Goal: Communication & Community: Answer question/provide support

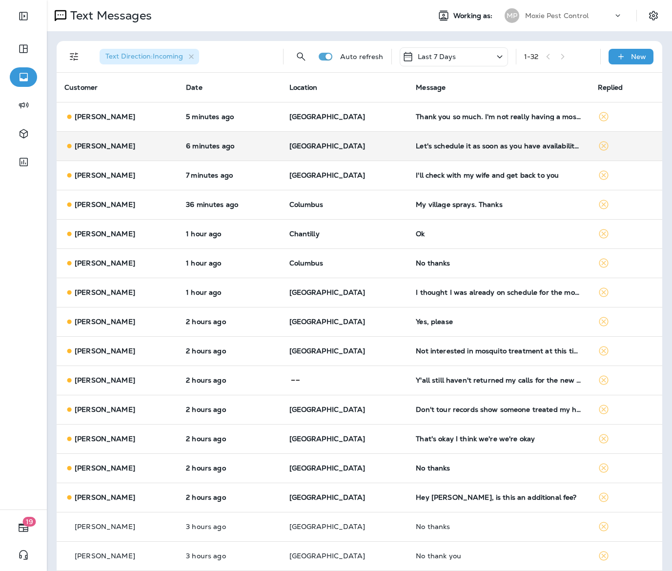
click at [390, 140] on td "[GEOGRAPHIC_DATA]" at bounding box center [345, 145] width 127 height 29
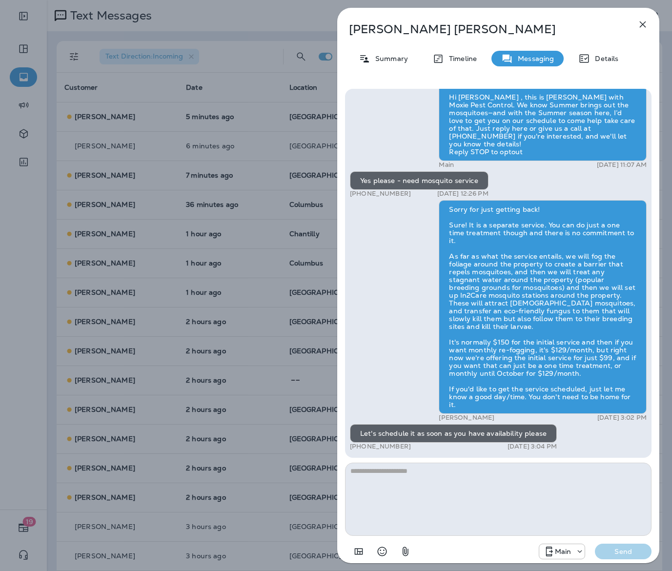
click at [177, 167] on div "[PERSON_NAME] Summary Timeline Messaging Details Hi [PERSON_NAME] , this is [PE…" at bounding box center [336, 285] width 672 height 571
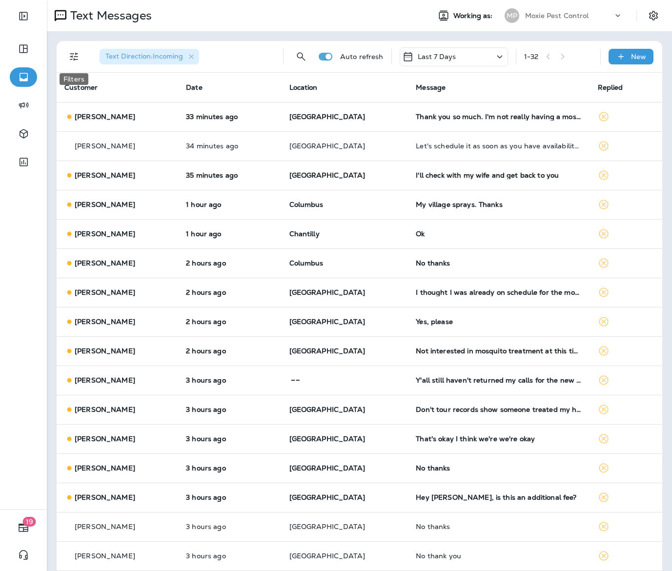
click at [74, 56] on icon "Filters" at bounding box center [74, 57] width 12 height 12
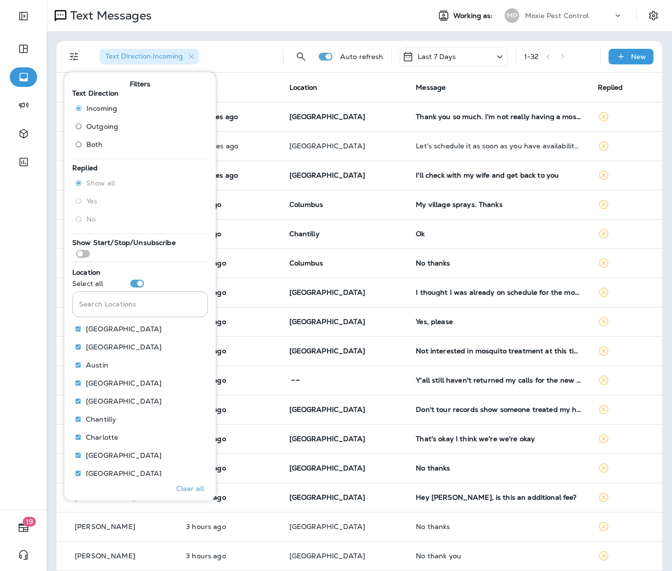
click at [226, 55] on div "Text Direction : Incoming" at bounding box center [183, 56] width 183 height 31
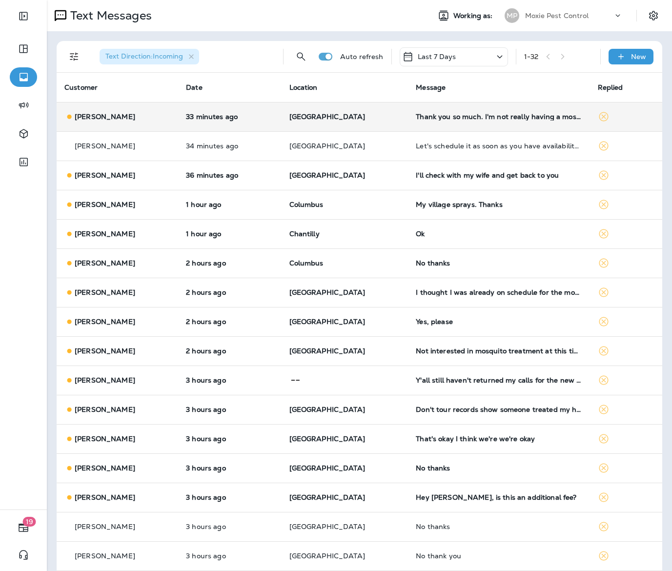
click at [169, 117] on div "[PERSON_NAME]" at bounding box center [117, 117] width 106 height 10
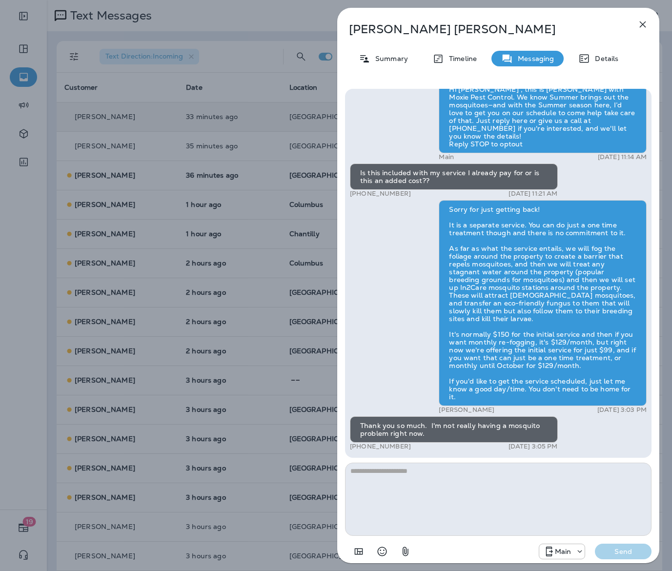
click at [240, 125] on div "[PERSON_NAME] Summary Timeline Messaging Details Hi [PERSON_NAME] , this is [PE…" at bounding box center [336, 285] width 672 height 571
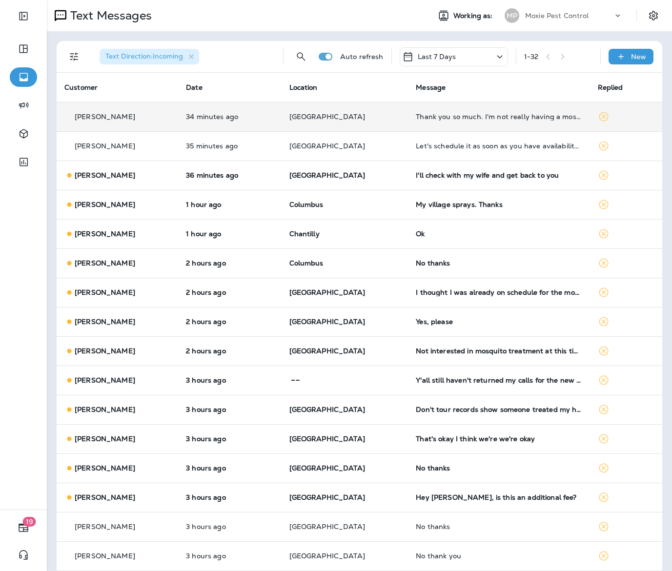
click at [178, 169] on td "[PERSON_NAME]" at bounding box center [118, 175] width 122 height 29
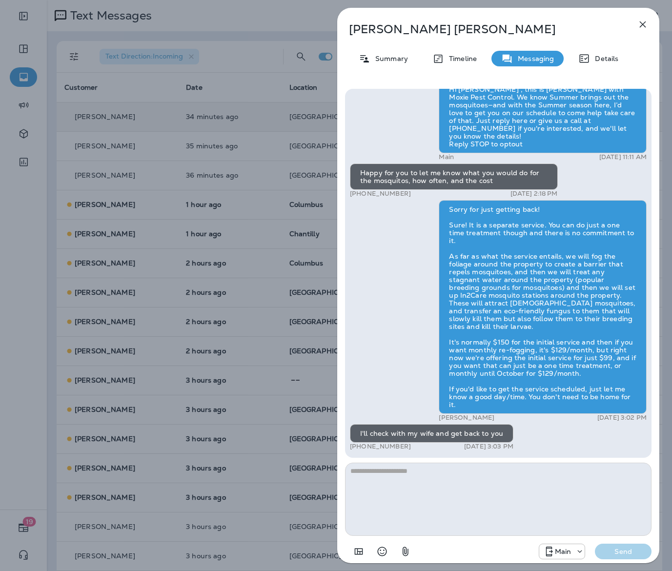
click at [196, 169] on div "[PERSON_NAME] Summary Timeline Messaging Details Hi [PERSON_NAME] , this is [PE…" at bounding box center [336, 285] width 672 height 571
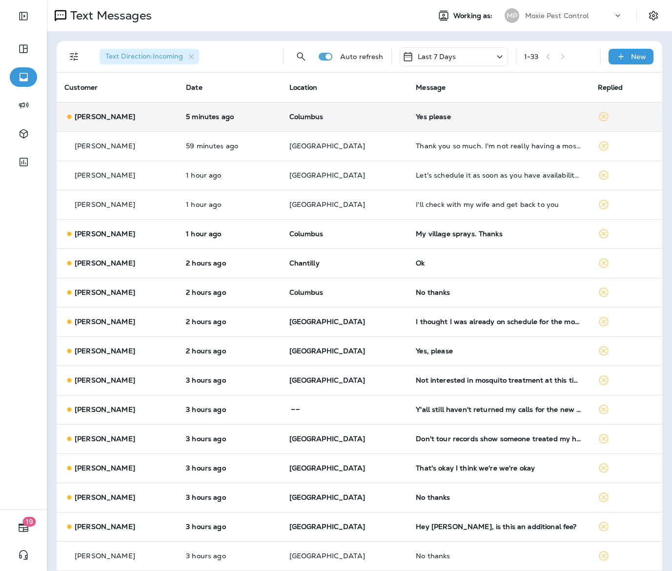
click at [377, 119] on p "Columbus" at bounding box center [344, 117] width 111 height 8
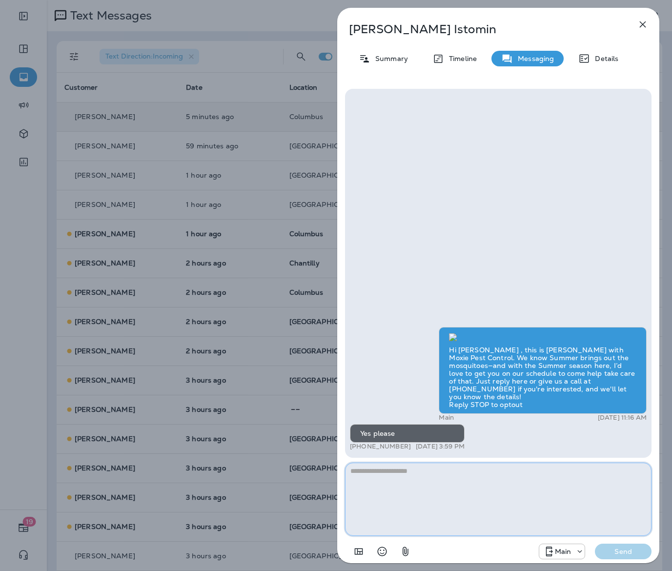
paste textarea "**********"
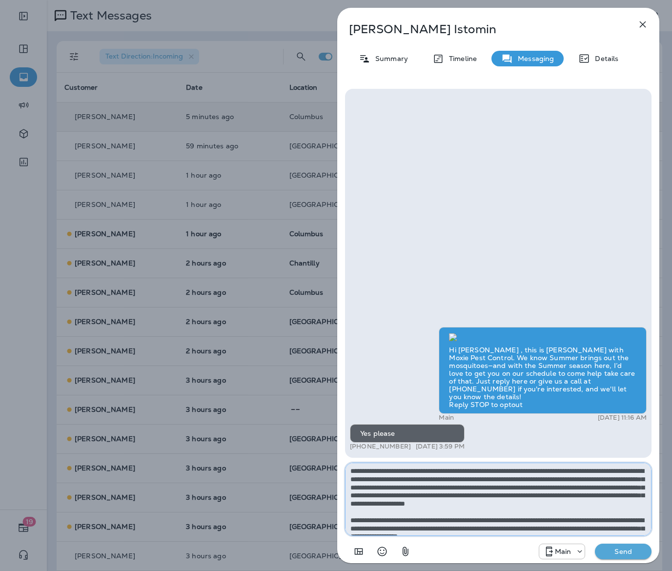
scroll to position [38, 0]
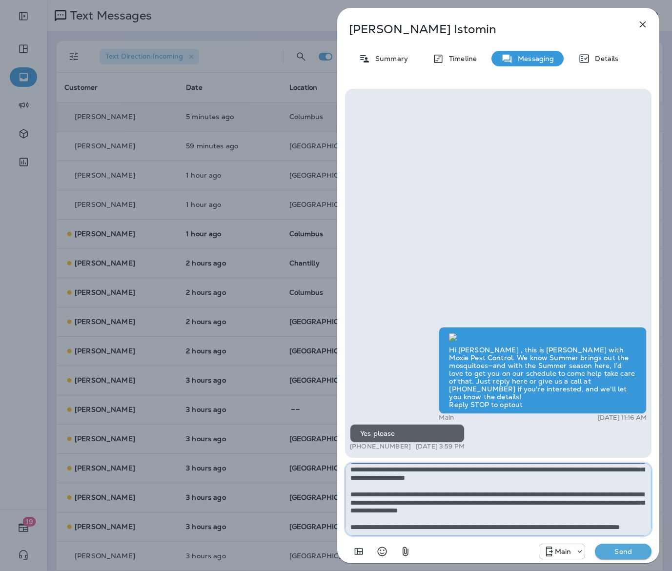
type textarea "**********"
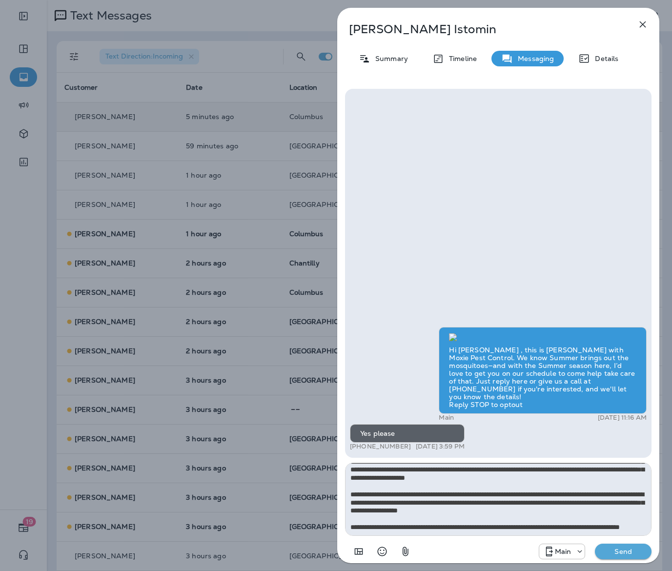
click at [614, 547] on p "Send" at bounding box center [623, 551] width 41 height 9
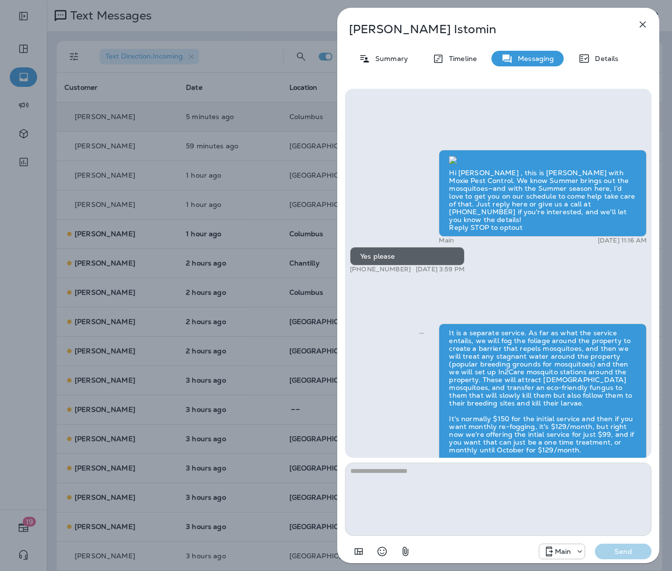
scroll to position [0, 0]
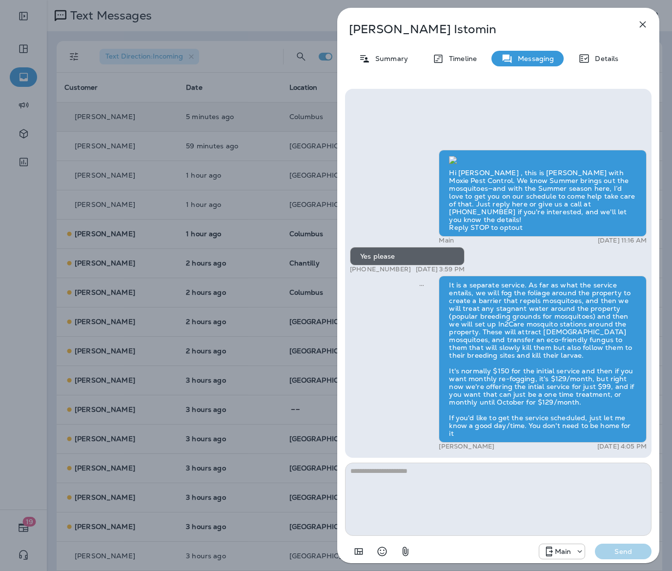
click at [148, 190] on div "[PERSON_NAME] Summary Timeline Messaging Details Hi [PERSON_NAME] , this is [PE…" at bounding box center [336, 285] width 672 height 571
